Goal: Transaction & Acquisition: Book appointment/travel/reservation

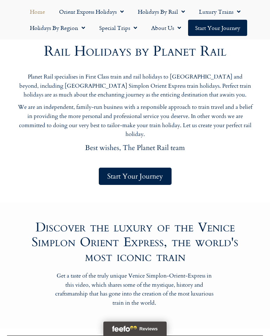
scroll to position [307, 0]
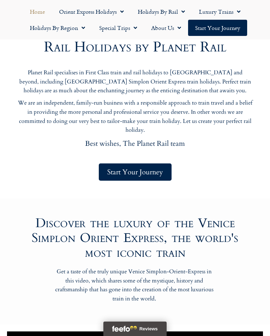
click at [154, 171] on span "Start Your Journey" at bounding box center [135, 172] width 56 height 9
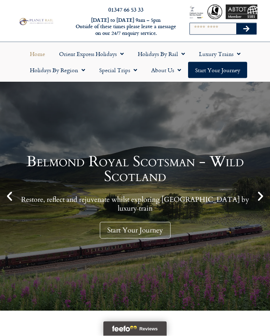
scroll to position [0, 0]
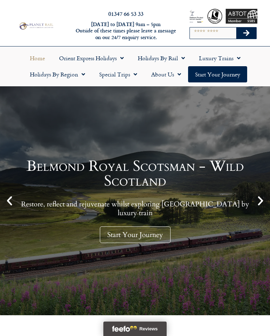
click at [183, 71] on link "About Us" at bounding box center [166, 74] width 44 height 16
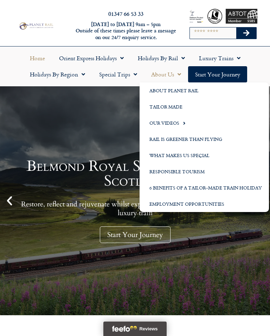
click at [185, 91] on link "About Planet Rail" at bounding box center [205, 90] width 130 height 16
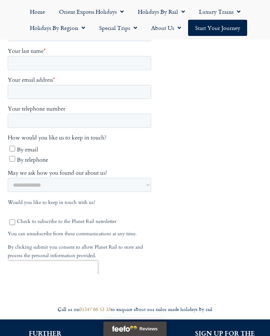
scroll to position [350, 0]
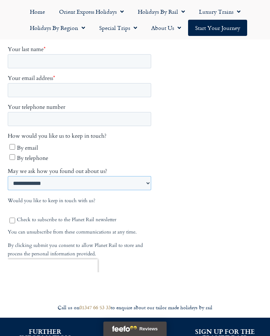
click at [151, 176] on select "**********" at bounding box center [80, 183] width 144 height 14
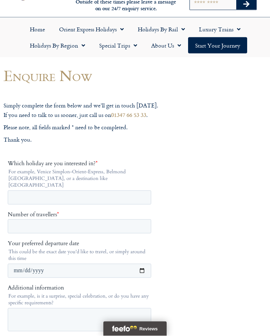
scroll to position [0, 0]
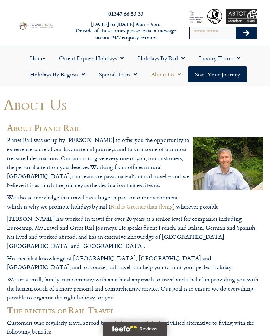
click at [172, 59] on link "Holidays by Rail" at bounding box center [161, 58] width 61 height 16
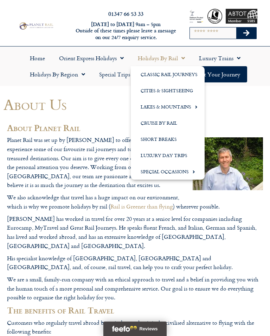
click at [191, 74] on link "Classic Rail Journeys" at bounding box center [168, 74] width 74 height 16
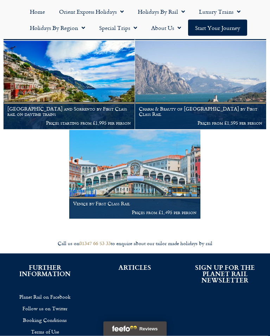
scroll to position [846, 0]
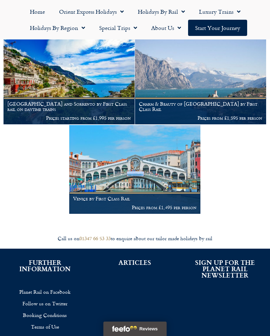
click at [155, 170] on img at bounding box center [134, 169] width 131 height 88
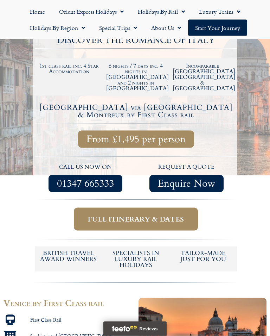
scroll to position [113, 0]
click at [251, 240] on div at bounding box center [135, 126] width 270 height 305
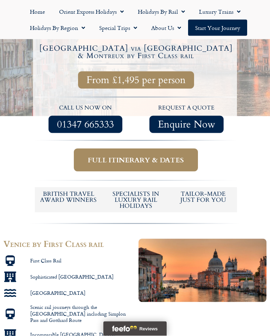
scroll to position [188, 0]
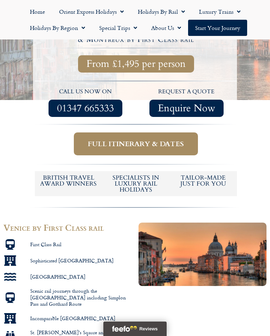
click at [142, 139] on span "Full itinerary & dates" at bounding box center [136, 143] width 96 height 9
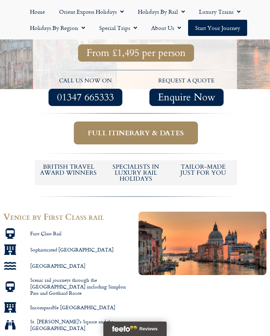
click at [133, 129] on span "Full itinerary & dates" at bounding box center [136, 133] width 96 height 9
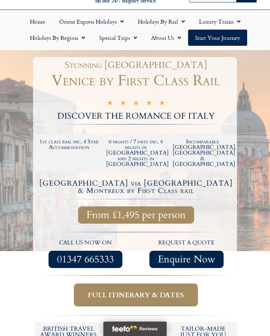
scroll to position [0, 0]
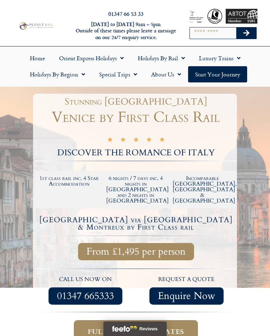
click at [241, 55] on link "Luxury Trains" at bounding box center [220, 58] width 56 height 16
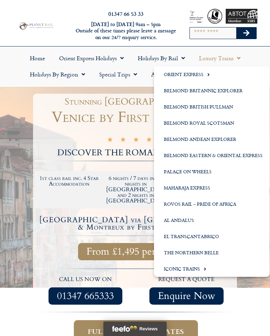
click at [242, 62] on link "Luxury Trains" at bounding box center [220, 58] width 56 height 16
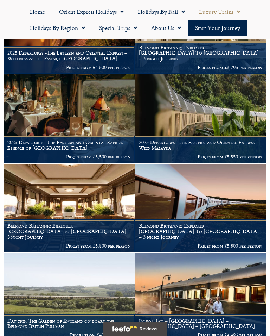
scroll to position [724, 0]
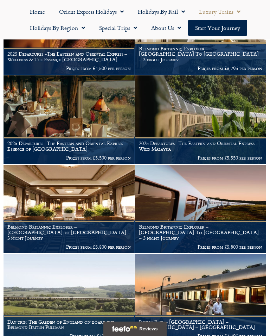
click at [99, 188] on img at bounding box center [69, 209] width 131 height 88
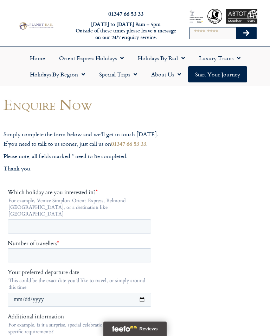
click at [135, 75] on span "Menu" at bounding box center [133, 74] width 7 height 13
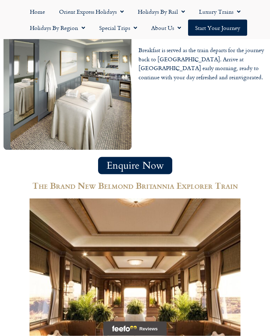
scroll to position [2212, 0]
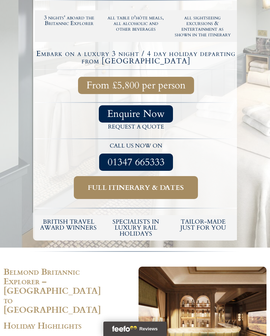
scroll to position [0, 0]
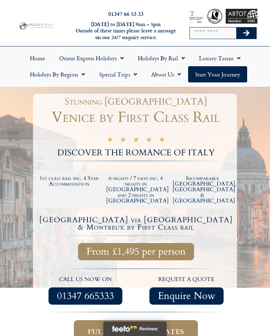
scroll to position [199, 0]
